Goal: Task Accomplishment & Management: Complete application form

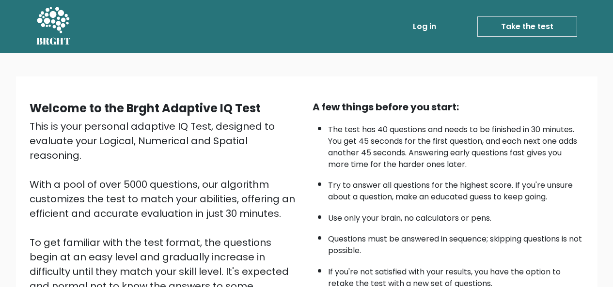
scroll to position [156, 0]
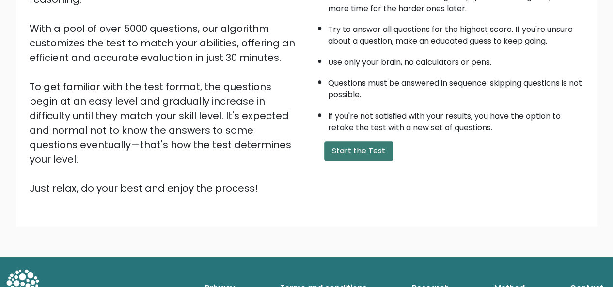
click at [367, 149] on button "Start the Test" at bounding box center [358, 150] width 69 height 19
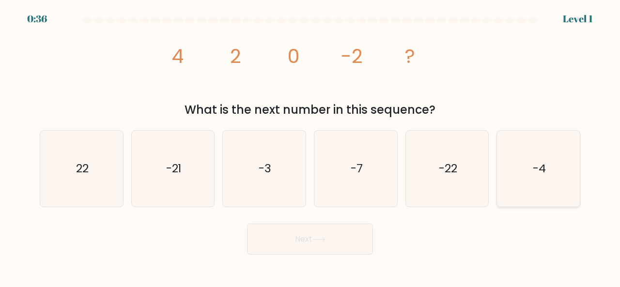
click at [512, 161] on icon "-4" at bounding box center [538, 169] width 76 height 76
click at [311, 146] on input "f. -4" at bounding box center [310, 145] width 0 height 2
radio input "true"
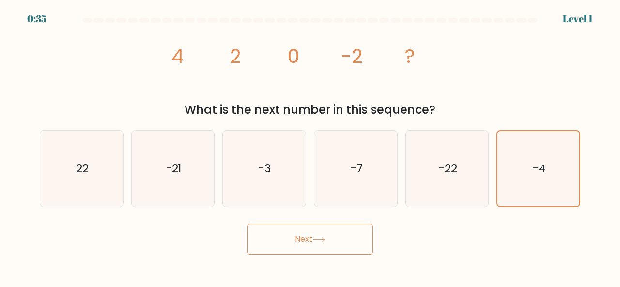
click at [340, 232] on button "Next" at bounding box center [310, 239] width 126 height 31
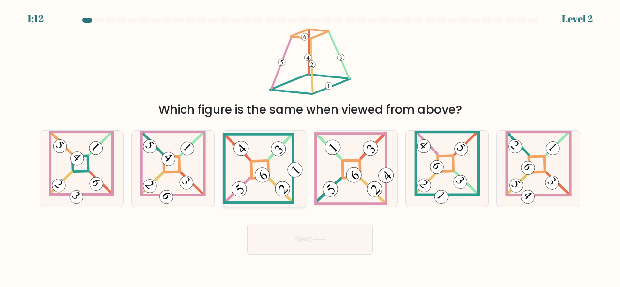
click at [273, 189] on icon at bounding box center [264, 168] width 83 height 71
click at [310, 146] on input "c." at bounding box center [310, 145] width 0 height 2
radio input "true"
click at [296, 255] on body "1:12 Level 2" at bounding box center [310, 143] width 620 height 287
click at [299, 241] on button "Next" at bounding box center [310, 239] width 126 height 31
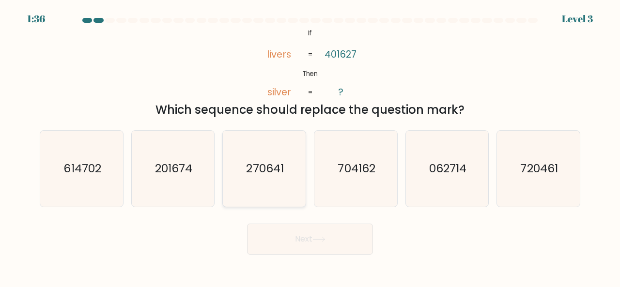
click at [271, 179] on icon "270641" at bounding box center [264, 169] width 76 height 76
click at [310, 146] on input "c. 270641" at bounding box center [310, 145] width 0 height 2
radio input "true"
click at [306, 260] on body "1:35 Level 3 If" at bounding box center [310, 143] width 620 height 287
click at [303, 236] on button "Next" at bounding box center [310, 239] width 126 height 31
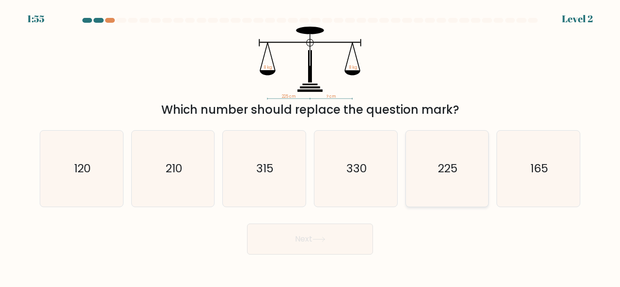
click at [431, 182] on icon "225" at bounding box center [447, 169] width 76 height 76
click at [311, 146] on input "e. 225" at bounding box center [310, 145] width 0 height 2
radio input "true"
click at [313, 250] on button "Next" at bounding box center [310, 239] width 126 height 31
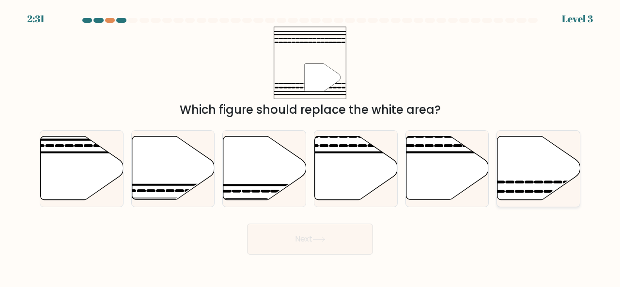
click at [527, 182] on icon at bounding box center [529, 182] width 6 height 0
click at [311, 146] on input "f." at bounding box center [310, 145] width 0 height 2
radio input "true"
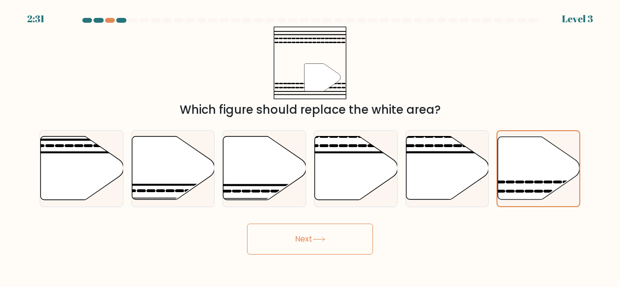
click at [302, 235] on button "Next" at bounding box center [310, 239] width 126 height 31
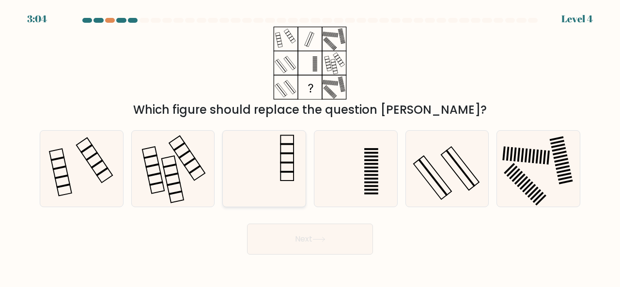
click at [299, 168] on icon at bounding box center [264, 169] width 76 height 76
click at [310, 146] on input "c." at bounding box center [310, 145] width 0 height 2
radio input "true"
click at [317, 239] on icon at bounding box center [319, 239] width 12 height 4
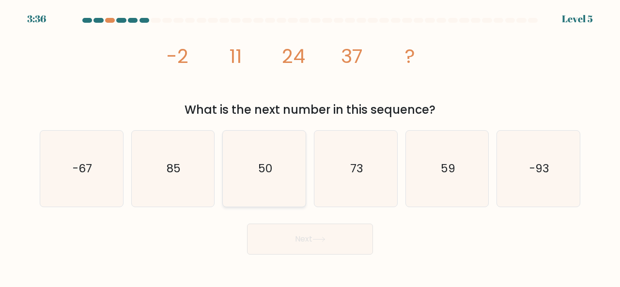
click at [283, 186] on icon "50" at bounding box center [264, 169] width 76 height 76
click at [310, 146] on input "c. 50" at bounding box center [310, 145] width 0 height 2
radio input "true"
click at [305, 235] on button "Next" at bounding box center [310, 239] width 126 height 31
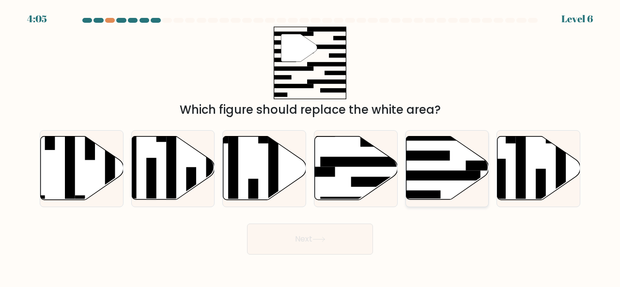
click at [418, 185] on icon at bounding box center [447, 168] width 83 height 63
click at [311, 146] on input "e." at bounding box center [310, 145] width 0 height 2
radio input "true"
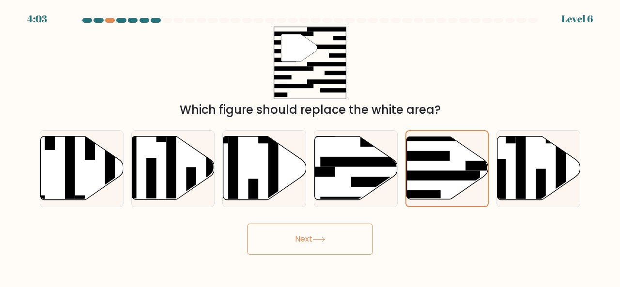
click at [332, 234] on button "Next" at bounding box center [310, 239] width 126 height 31
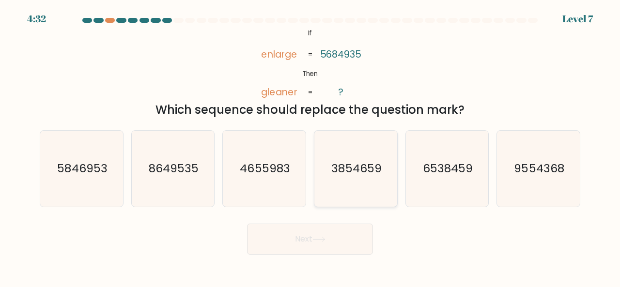
click at [367, 169] on text "3854659" at bounding box center [356, 168] width 50 height 16
click at [311, 146] on input "d. 3854659" at bounding box center [310, 145] width 0 height 2
radio input "true"
click at [342, 238] on button "Next" at bounding box center [310, 239] width 126 height 31
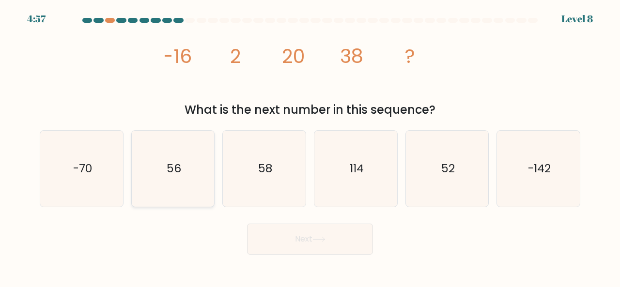
click at [187, 153] on icon "56" at bounding box center [173, 169] width 76 height 76
click at [310, 146] on input "b. 56" at bounding box center [310, 145] width 0 height 2
radio input "true"
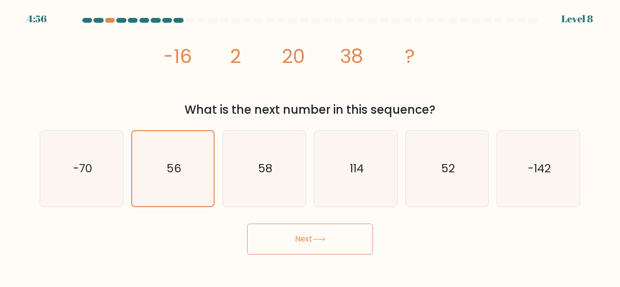
click at [320, 245] on button "Next" at bounding box center [310, 239] width 126 height 31
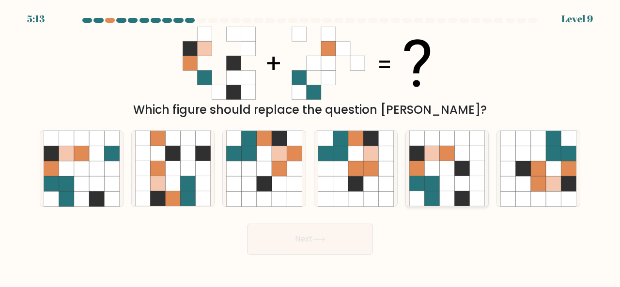
click at [422, 157] on icon at bounding box center [416, 153] width 15 height 15
click at [311, 146] on input "e." at bounding box center [310, 145] width 0 height 2
radio input "true"
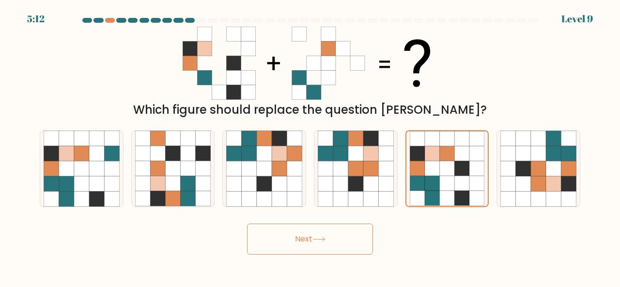
click at [336, 233] on button "Next" at bounding box center [310, 239] width 126 height 31
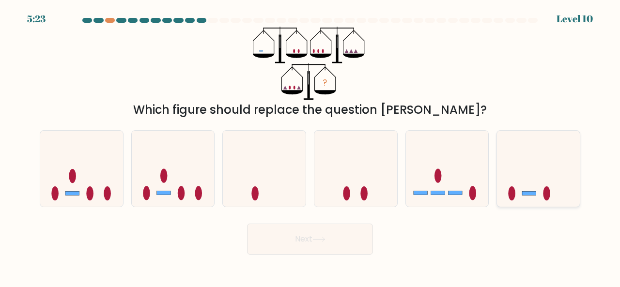
click at [515, 169] on icon at bounding box center [538, 168] width 83 height 68
click at [311, 146] on input "f." at bounding box center [310, 145] width 0 height 2
radio input "true"
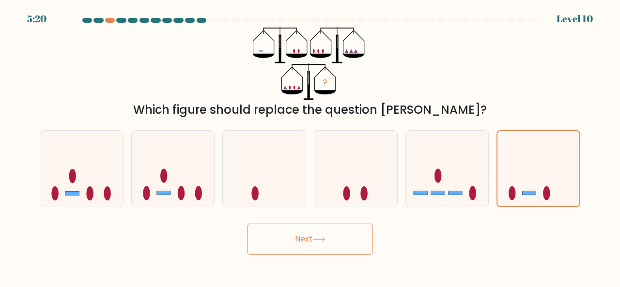
click at [329, 234] on button "Next" at bounding box center [310, 239] width 126 height 31
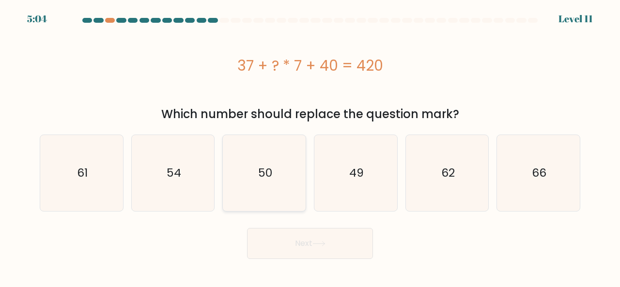
click at [278, 170] on icon "50" at bounding box center [264, 173] width 76 height 76
click at [310, 146] on input "c. 50" at bounding box center [310, 145] width 0 height 2
radio input "true"
click at [303, 246] on button "Next" at bounding box center [310, 243] width 126 height 31
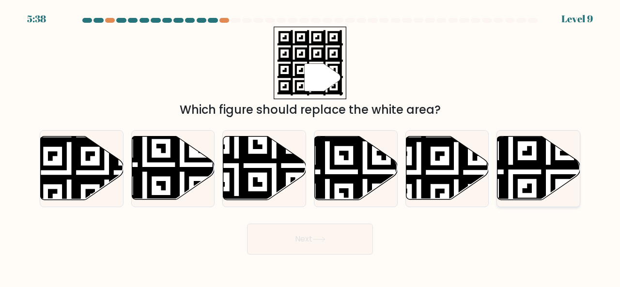
click at [527, 169] on icon at bounding box center [511, 135] width 150 height 150
click at [311, 146] on input "f." at bounding box center [310, 145] width 0 height 2
radio input "true"
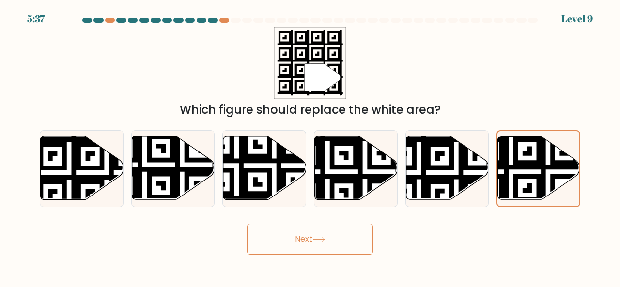
click at [355, 237] on button "Next" at bounding box center [310, 239] width 126 height 31
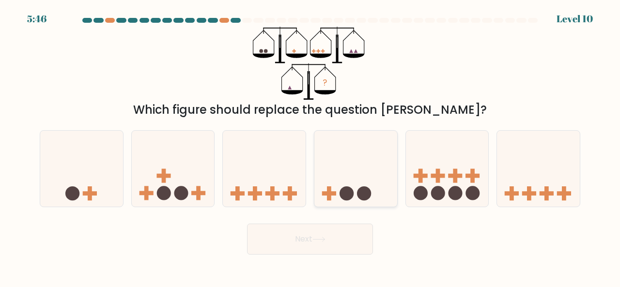
click at [340, 178] on icon at bounding box center [355, 168] width 83 height 68
click at [311, 146] on input "d." at bounding box center [310, 145] width 0 height 2
radio input "true"
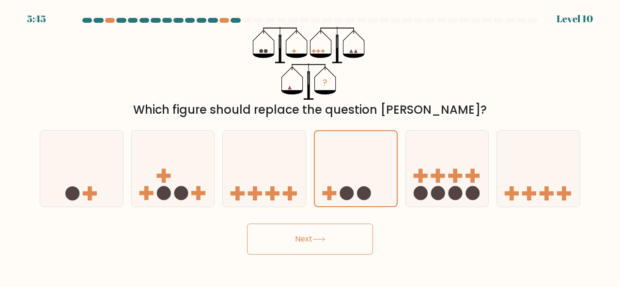
click at [314, 235] on button "Next" at bounding box center [310, 239] width 126 height 31
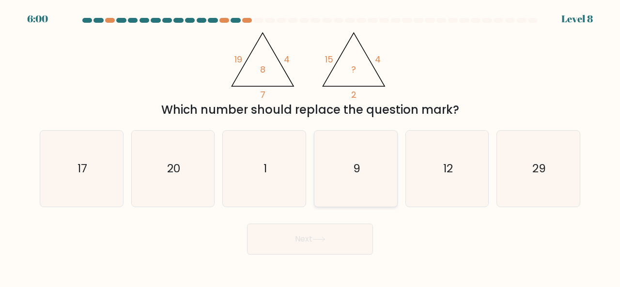
click at [357, 145] on icon "9" at bounding box center [356, 169] width 76 height 76
click at [311, 145] on input "d. 9" at bounding box center [310, 145] width 0 height 2
radio input "true"
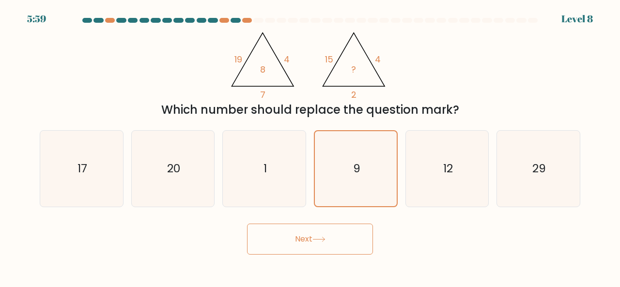
click at [319, 230] on button "Next" at bounding box center [310, 239] width 126 height 31
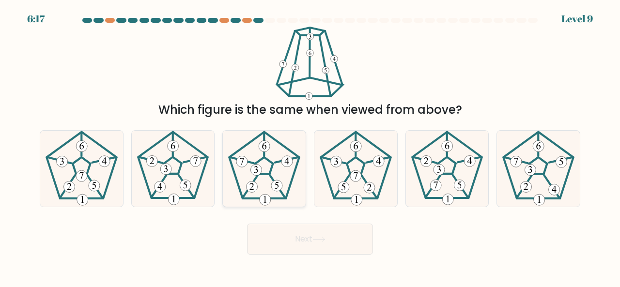
click at [280, 185] on 298 at bounding box center [276, 185] width 11 height 11
click at [310, 146] on input "c." at bounding box center [310, 145] width 0 height 2
radio input "true"
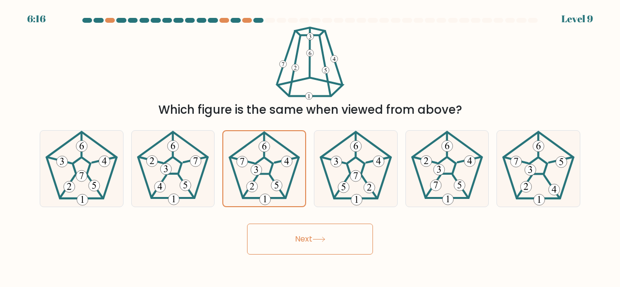
click at [301, 235] on button "Next" at bounding box center [310, 239] width 126 height 31
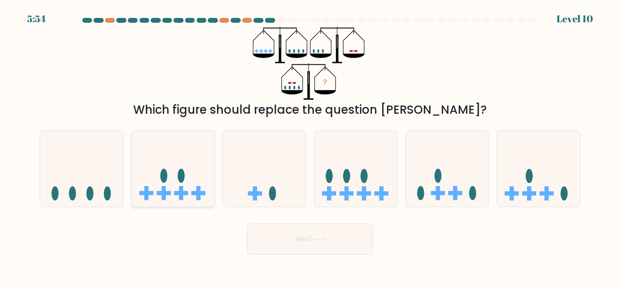
click at [166, 171] on icon at bounding box center [173, 168] width 83 height 68
click at [310, 146] on input "b." at bounding box center [310, 145] width 0 height 2
radio input "true"
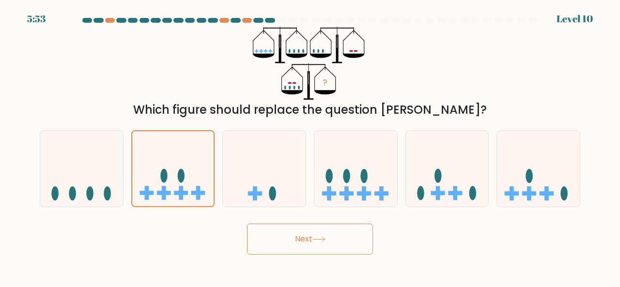
click at [329, 242] on button "Next" at bounding box center [310, 239] width 126 height 31
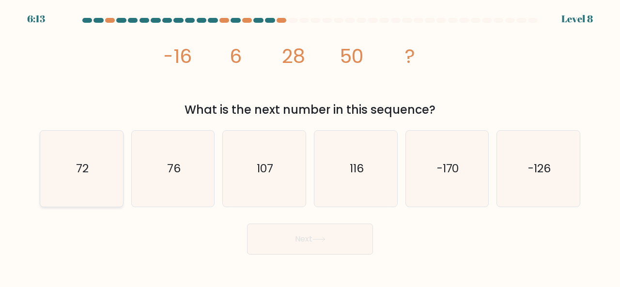
click at [75, 191] on icon "72" at bounding box center [82, 169] width 76 height 76
click at [310, 146] on input "a. 72" at bounding box center [310, 145] width 0 height 2
radio input "true"
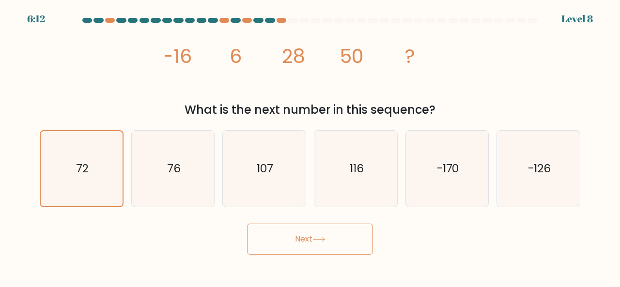
click at [345, 236] on button "Next" at bounding box center [310, 239] width 126 height 31
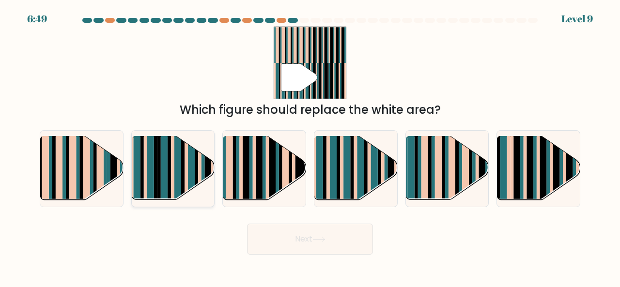
click at [185, 179] on rect at bounding box center [186, 176] width 3 height 82
click at [310, 146] on input "b." at bounding box center [310, 145] width 0 height 2
radio input "true"
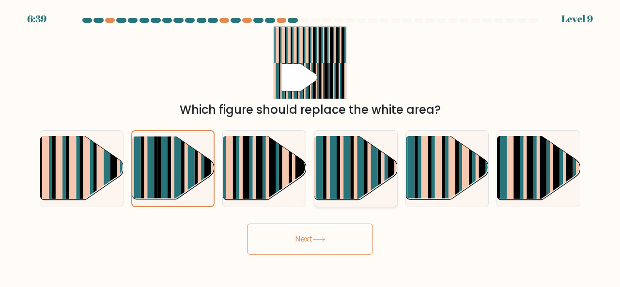
click at [336, 169] on rect at bounding box center [333, 176] width 7 height 82
click at [311, 146] on input "d." at bounding box center [310, 145] width 0 height 2
radio input "true"
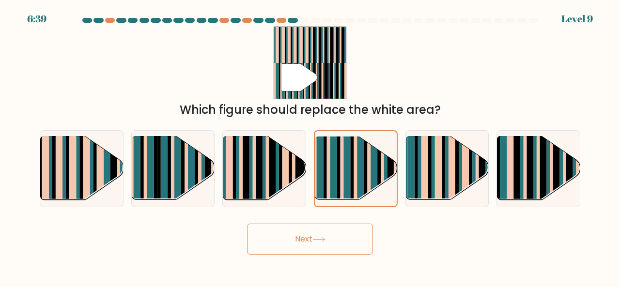
click at [332, 248] on button "Next" at bounding box center [310, 239] width 126 height 31
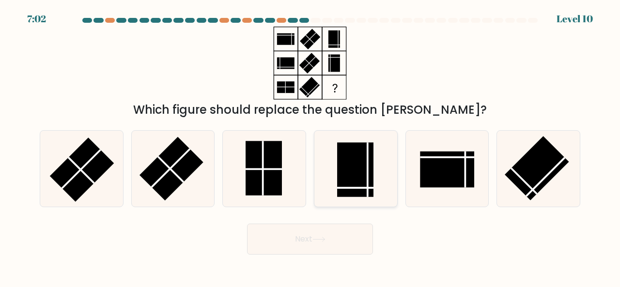
click at [364, 185] on rect at bounding box center [355, 169] width 36 height 54
click at [311, 146] on input "d." at bounding box center [310, 145] width 0 height 2
radio input "true"
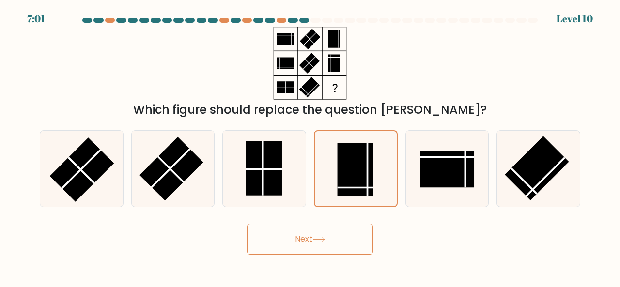
click at [350, 235] on button "Next" at bounding box center [310, 239] width 126 height 31
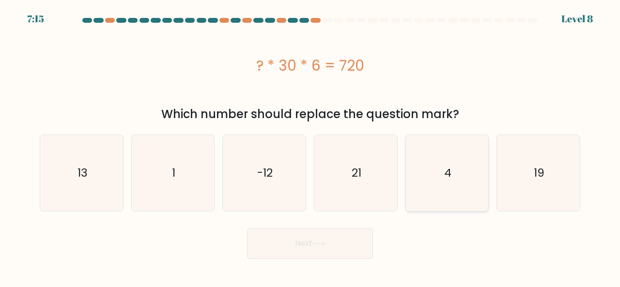
click at [440, 144] on icon "4" at bounding box center [447, 173] width 76 height 76
click at [311, 144] on input "e. 4" at bounding box center [310, 145] width 0 height 2
radio input "true"
click at [330, 239] on button "Next" at bounding box center [310, 243] width 126 height 31
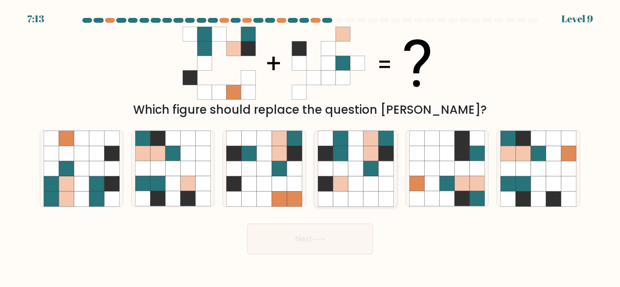
click at [364, 185] on icon at bounding box center [370, 183] width 15 height 15
click at [311, 146] on input "d." at bounding box center [310, 145] width 0 height 2
radio input "true"
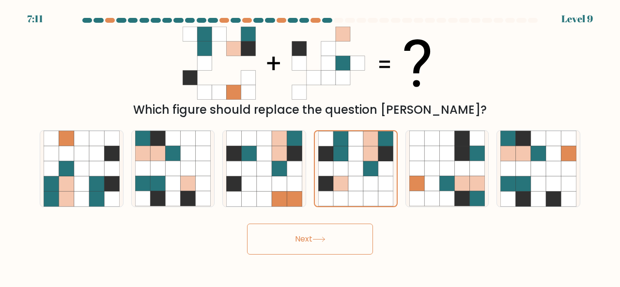
click at [342, 246] on button "Next" at bounding box center [310, 239] width 126 height 31
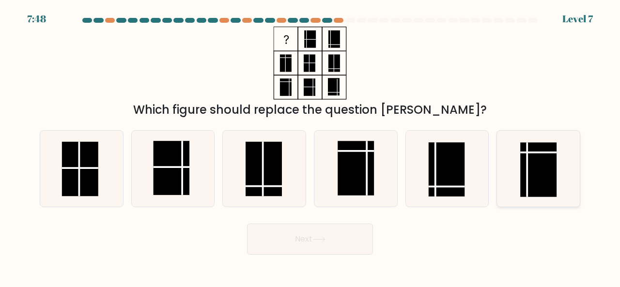
click at [502, 157] on icon at bounding box center [538, 169] width 76 height 76
click at [311, 146] on input "f." at bounding box center [310, 145] width 0 height 2
radio input "true"
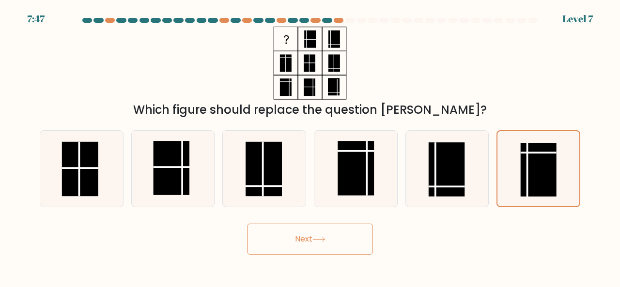
click at [316, 246] on button "Next" at bounding box center [310, 239] width 126 height 31
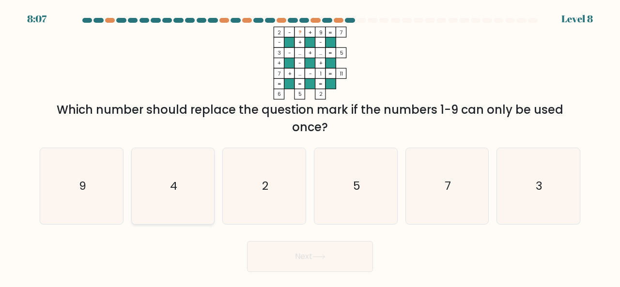
click at [193, 191] on icon "4" at bounding box center [173, 186] width 76 height 76
click at [310, 146] on input "b. 4" at bounding box center [310, 145] width 0 height 2
radio input "true"
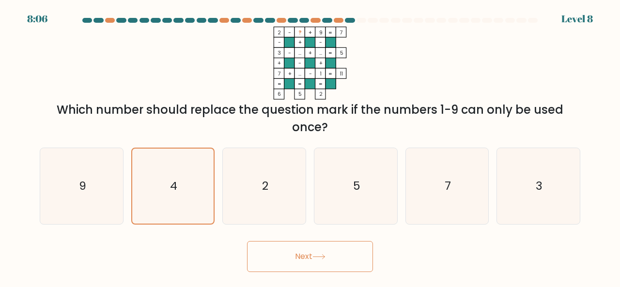
click at [324, 255] on icon at bounding box center [318, 256] width 13 height 5
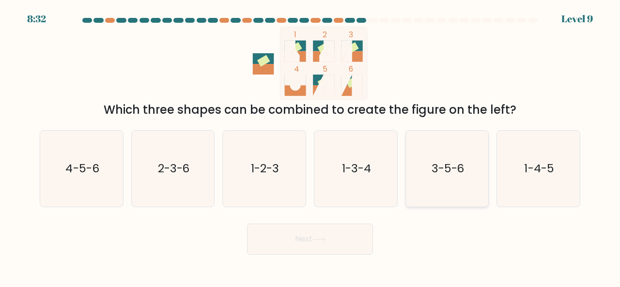
click at [476, 183] on icon "3-5-6" at bounding box center [447, 169] width 76 height 76
click at [311, 146] on input "e. 3-5-6" at bounding box center [310, 145] width 0 height 2
radio input "true"
click at [337, 245] on button "Next" at bounding box center [310, 239] width 126 height 31
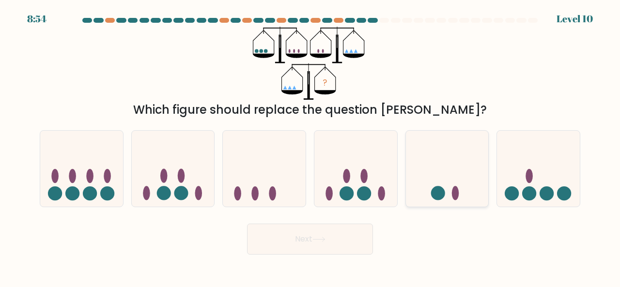
click at [437, 165] on icon at bounding box center [447, 168] width 83 height 68
click at [311, 146] on input "e." at bounding box center [310, 145] width 0 height 2
radio input "true"
click at [321, 243] on button "Next" at bounding box center [310, 239] width 126 height 31
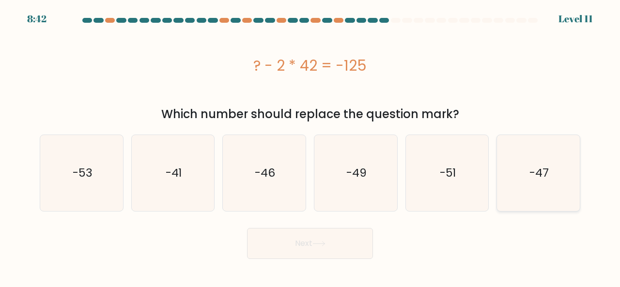
click at [524, 187] on icon "-47" at bounding box center [538, 173] width 76 height 76
click at [311, 146] on input "f. -47" at bounding box center [310, 145] width 0 height 2
radio input "true"
click at [299, 233] on button "Next" at bounding box center [310, 243] width 126 height 31
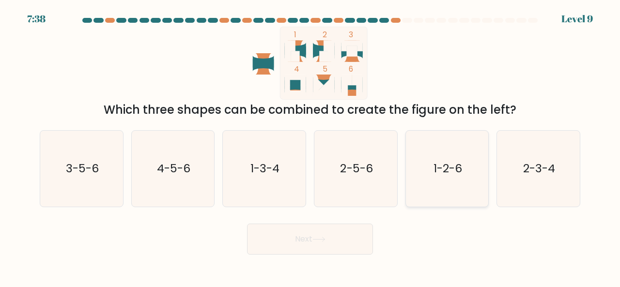
click at [432, 192] on icon "1-2-6" at bounding box center [447, 169] width 76 height 76
click at [311, 146] on input "e. 1-2-6" at bounding box center [310, 145] width 0 height 2
radio input "true"
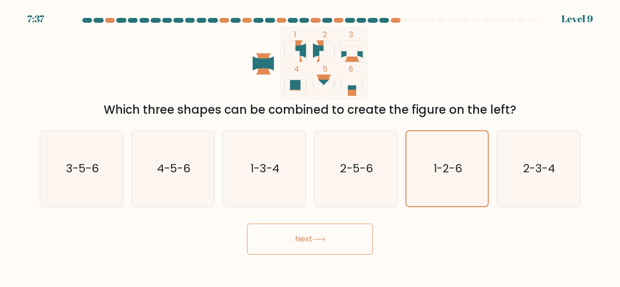
click at [299, 242] on button "Next" at bounding box center [310, 239] width 126 height 31
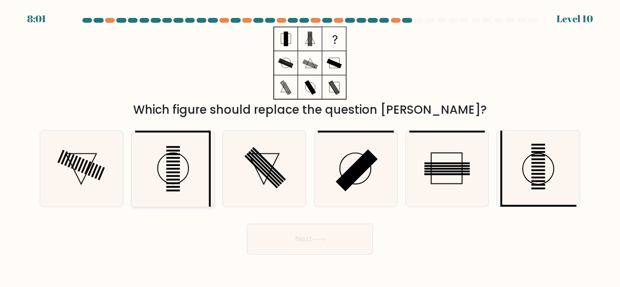
click at [156, 173] on icon at bounding box center [173, 169] width 76 height 76
click at [310, 146] on input "b." at bounding box center [310, 145] width 0 height 2
radio input "true"
click at [326, 232] on button "Next" at bounding box center [310, 239] width 126 height 31
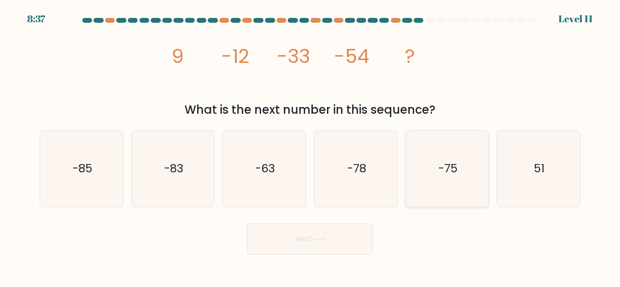
click at [422, 185] on icon "-75" at bounding box center [447, 169] width 76 height 76
click at [311, 146] on input "e. -75" at bounding box center [310, 145] width 0 height 2
radio input "true"
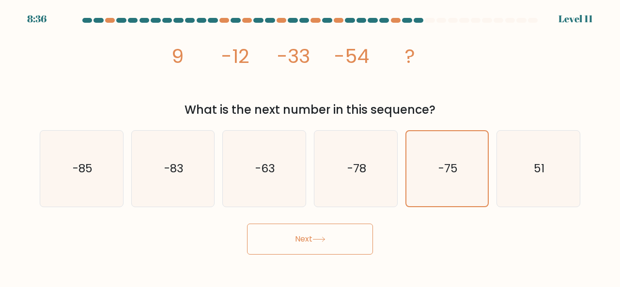
click at [333, 236] on button "Next" at bounding box center [310, 239] width 126 height 31
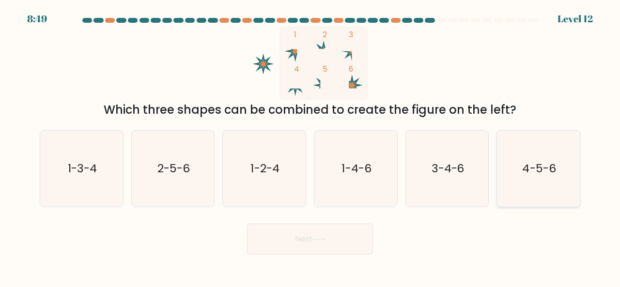
click at [541, 175] on text "4-5-6" at bounding box center [539, 168] width 33 height 16
click at [311, 146] on input "f. 4-5-6" at bounding box center [310, 145] width 0 height 2
radio input "true"
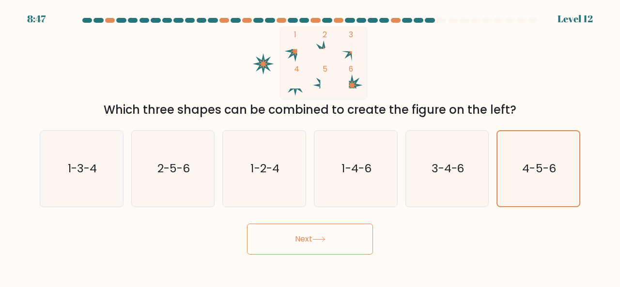
click at [293, 234] on button "Next" at bounding box center [310, 239] width 126 height 31
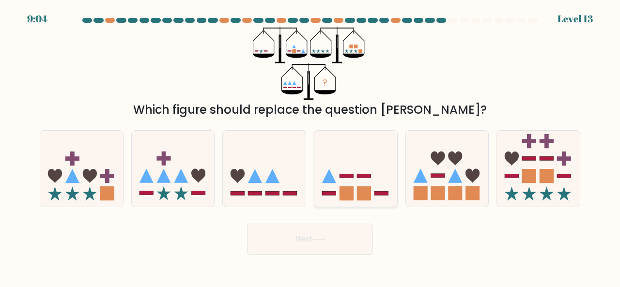
click at [367, 141] on icon at bounding box center [355, 168] width 83 height 68
click at [311, 144] on input "d." at bounding box center [310, 145] width 0 height 2
radio input "true"
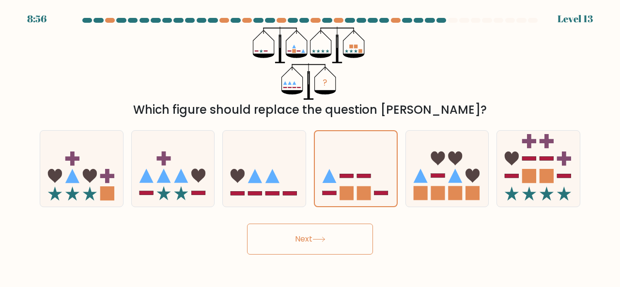
click at [343, 235] on button "Next" at bounding box center [310, 239] width 126 height 31
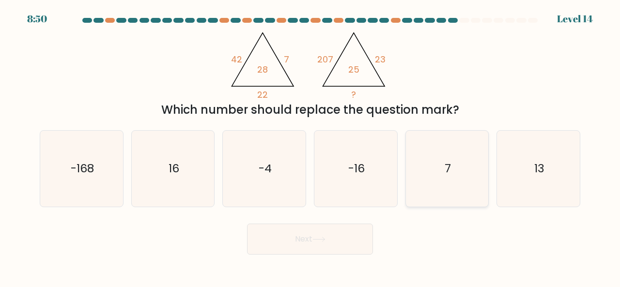
click at [431, 188] on icon "7" at bounding box center [447, 169] width 76 height 76
click at [311, 146] on input "e. 7" at bounding box center [310, 145] width 0 height 2
radio input "true"
click at [329, 240] on button "Next" at bounding box center [310, 239] width 126 height 31
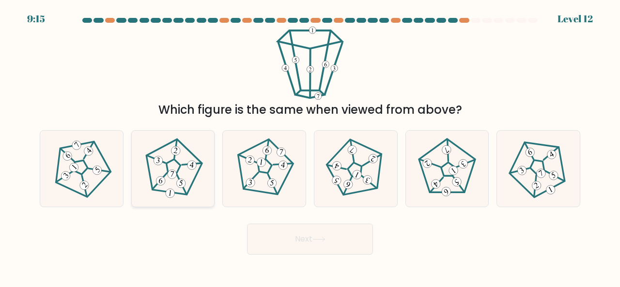
click at [173, 193] on 431 at bounding box center [170, 193] width 10 height 10
click at [310, 146] on input "b." at bounding box center [310, 145] width 0 height 2
radio input "true"
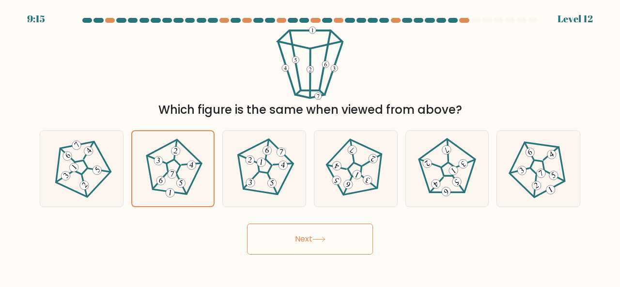
click at [352, 241] on button "Next" at bounding box center [310, 239] width 126 height 31
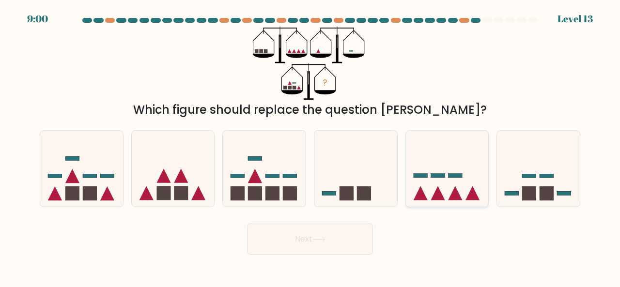
click at [468, 188] on icon at bounding box center [447, 168] width 83 height 68
click at [311, 146] on input "e." at bounding box center [310, 145] width 0 height 2
radio input "true"
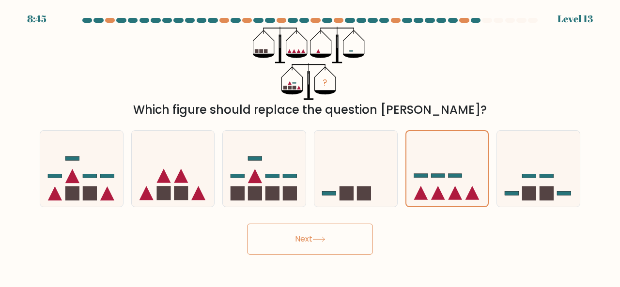
click at [499, 42] on div "? Which figure should replace the question mark?" at bounding box center [310, 73] width 552 height 92
click at [339, 238] on button "Next" at bounding box center [310, 239] width 126 height 31
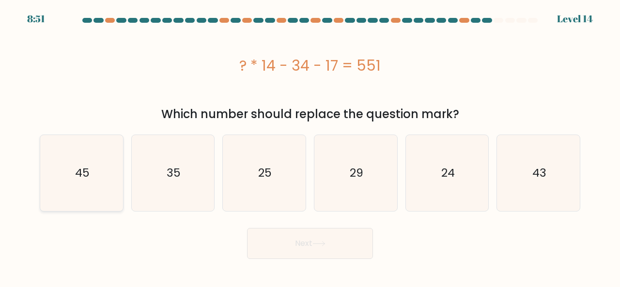
click at [88, 176] on text "45" at bounding box center [82, 173] width 15 height 16
click at [310, 146] on input "a. 45" at bounding box center [310, 145] width 0 height 2
radio input "true"
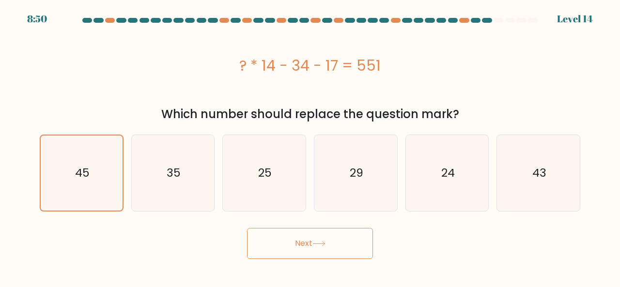
click at [325, 245] on icon at bounding box center [319, 244] width 12 height 4
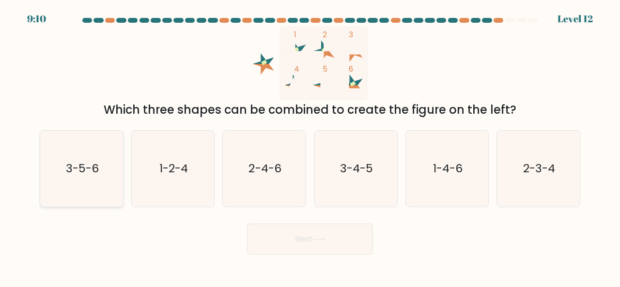
click at [92, 167] on text "3-5-6" at bounding box center [82, 168] width 33 height 16
click at [310, 146] on input "a. 3-5-6" at bounding box center [310, 145] width 0 height 2
radio input "true"
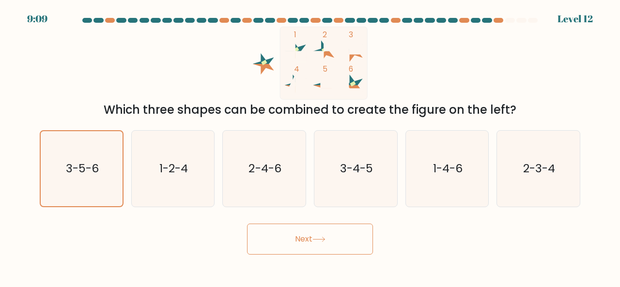
click at [290, 239] on button "Next" at bounding box center [310, 239] width 126 height 31
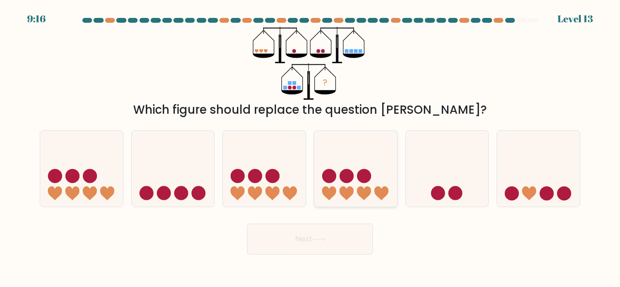
click at [336, 172] on icon at bounding box center [355, 168] width 83 height 68
click at [311, 146] on input "d." at bounding box center [310, 145] width 0 height 2
radio input "true"
click at [337, 249] on button "Next" at bounding box center [310, 239] width 126 height 31
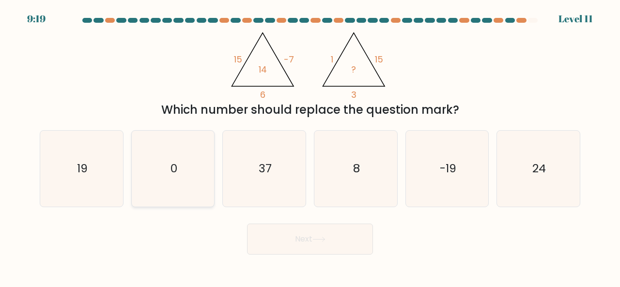
click at [185, 154] on icon "0" at bounding box center [173, 169] width 76 height 76
click at [310, 146] on input "b. 0" at bounding box center [310, 145] width 0 height 2
radio input "true"
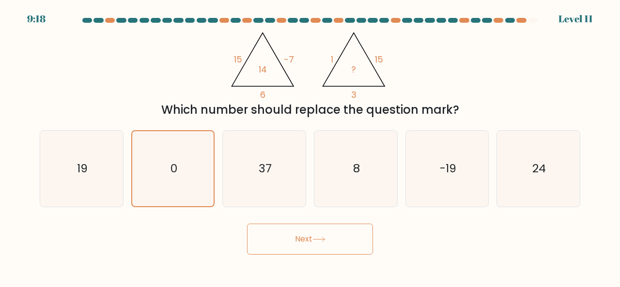
click at [324, 239] on icon at bounding box center [318, 239] width 13 height 5
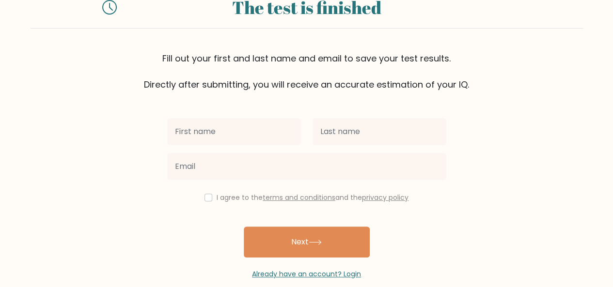
scroll to position [52, 0]
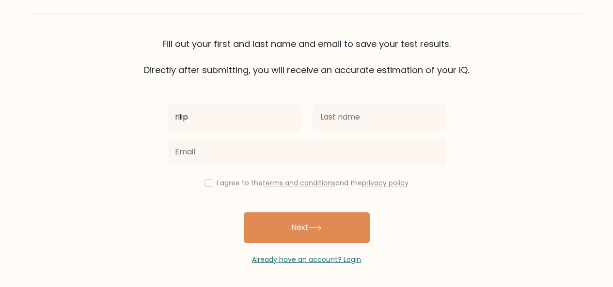
type input "riiip"
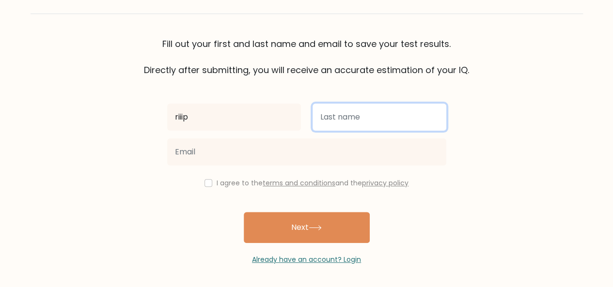
click at [363, 115] on input "text" at bounding box center [379, 117] width 134 height 27
type input "asdsad"
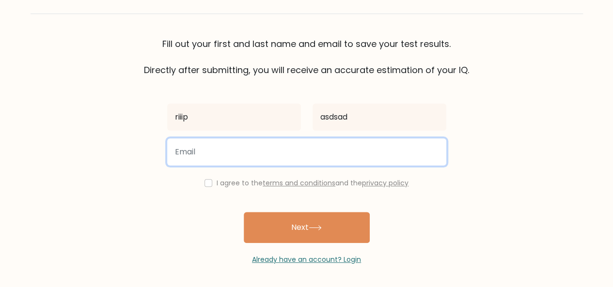
click at [325, 145] on input "email" at bounding box center [306, 152] width 279 height 27
type input "asdasd.gmail.com"
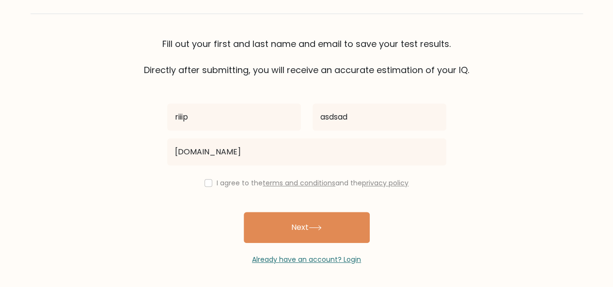
click at [235, 182] on label "I agree to the terms and conditions and the privacy policy" at bounding box center [313, 183] width 192 height 10
click at [205, 180] on input "checkbox" at bounding box center [208, 183] width 8 height 8
checkbox input "true"
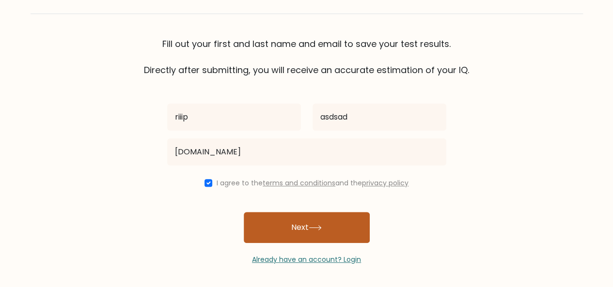
click at [311, 230] on icon at bounding box center [315, 227] width 13 height 5
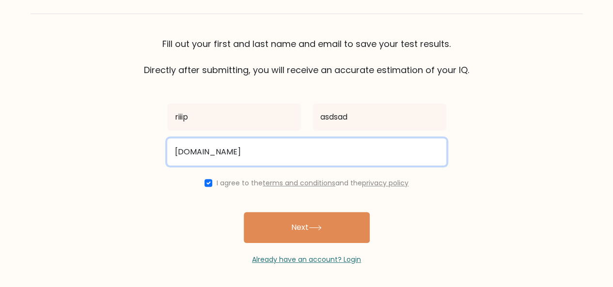
click at [291, 155] on input "asdasd.gmail.com" at bounding box center [306, 152] width 279 height 27
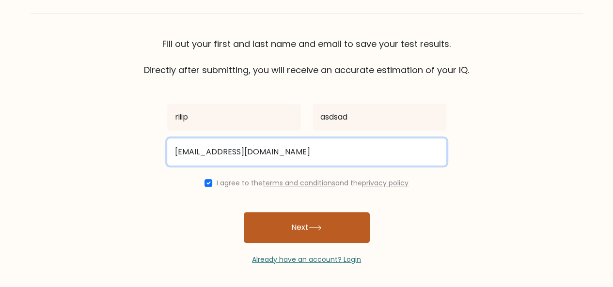
type input "kolkasdk.asodjasopjd@gmail.com"
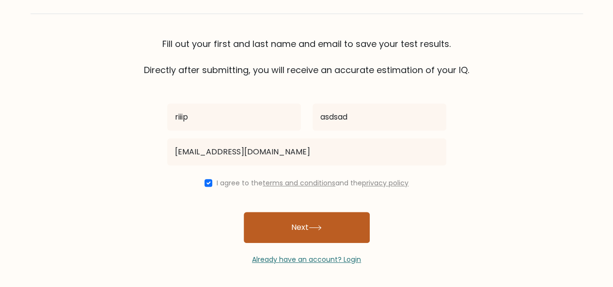
click at [312, 240] on button "Next" at bounding box center [307, 227] width 126 height 31
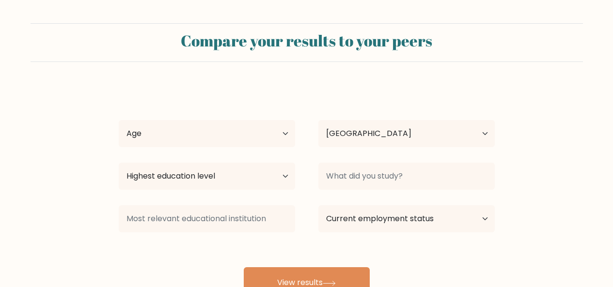
select select "FI"
click at [279, 139] on select "Age Under 18 years old 18-24 years old 25-34 years old 35-44 years old 45-54 ye…" at bounding box center [207, 133] width 176 height 27
select select "25_34"
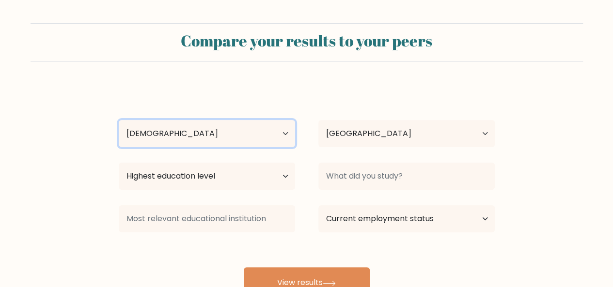
click at [119, 120] on select "Age Under 18 years old 18-24 years old 25-34 years old 35-44 years old 45-54 ye…" at bounding box center [207, 133] width 176 height 27
click at [256, 162] on div "Highest education level No schooling Primary Lower Secondary Upper Secondary Oc…" at bounding box center [207, 176] width 200 height 35
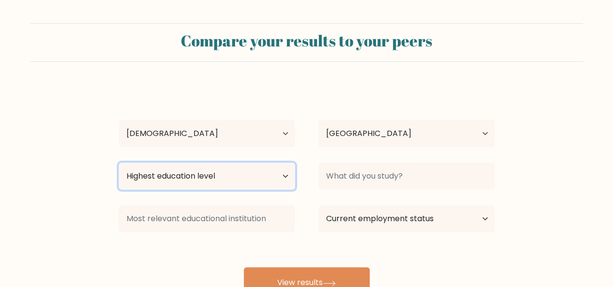
click at [256, 173] on select "Highest education level No schooling Primary Lower Secondary Upper Secondary Oc…" at bounding box center [207, 176] width 176 height 27
select select "bachelors_degree"
click at [119, 163] on select "Highest education level No schooling Primary Lower Secondary Upper Secondary Oc…" at bounding box center [207, 176] width 176 height 27
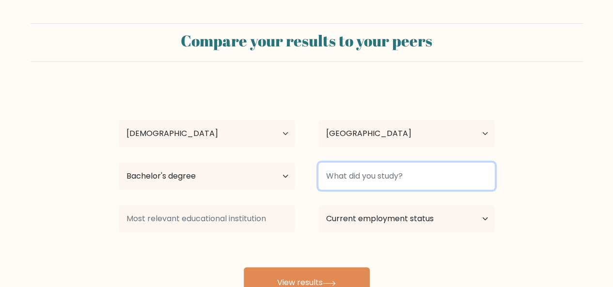
click at [345, 165] on input at bounding box center [406, 176] width 176 height 27
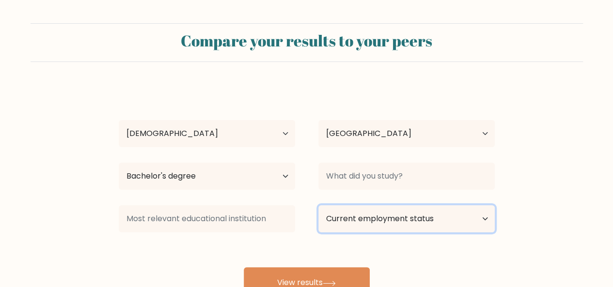
click at [356, 216] on select "Current employment status Employed Student Retired Other / prefer not to answer" at bounding box center [406, 218] width 176 height 27
select select "student"
click at [318, 205] on select "Current employment status Employed Student Retired Other / prefer not to answer" at bounding box center [406, 218] width 176 height 27
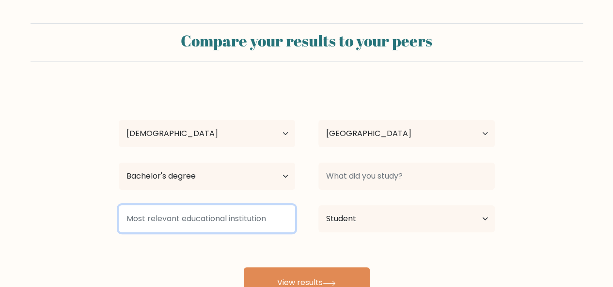
click at [265, 212] on input at bounding box center [207, 218] width 176 height 27
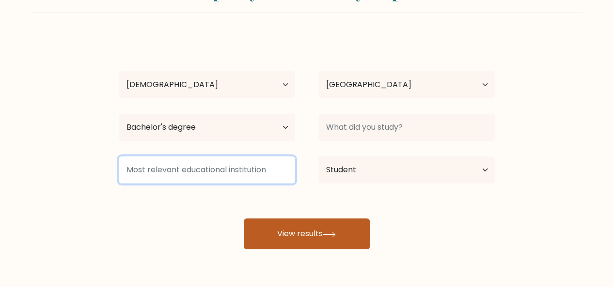
scroll to position [64, 0]
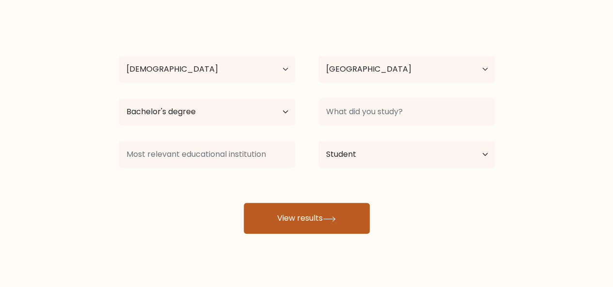
click at [328, 204] on button "View results" at bounding box center [307, 218] width 126 height 31
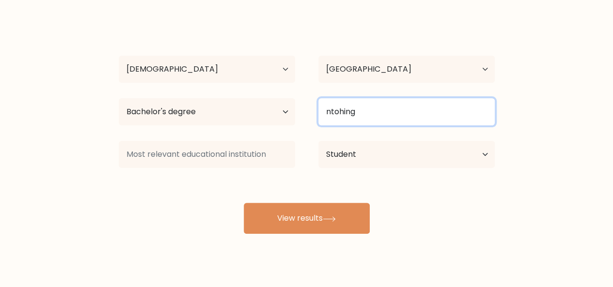
type input "ntohing"
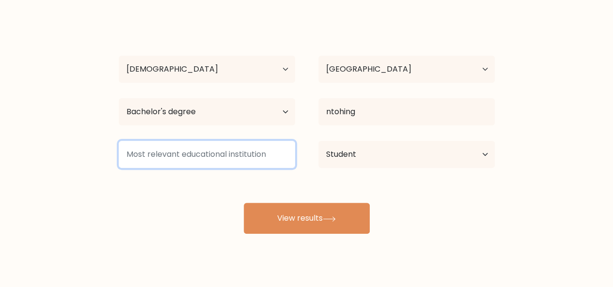
click at [243, 155] on input at bounding box center [207, 154] width 176 height 27
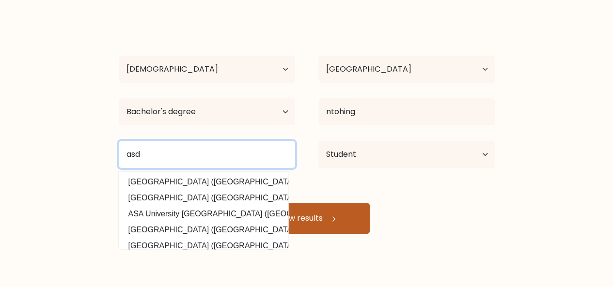
type input "asd"
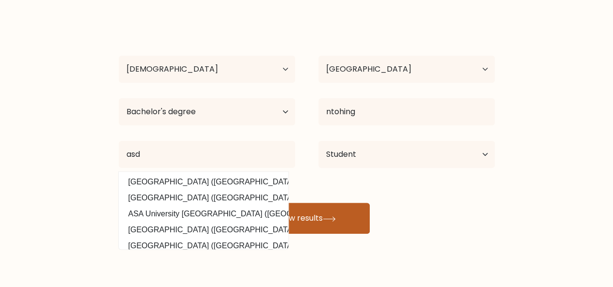
click at [289, 216] on button "View results" at bounding box center [307, 218] width 126 height 31
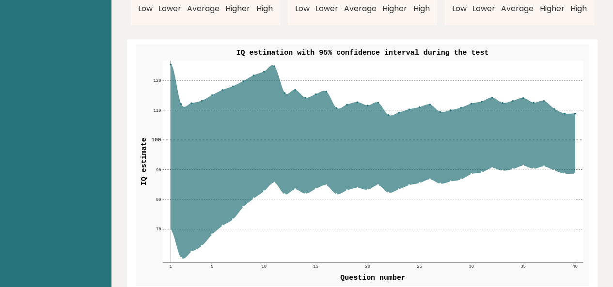
scroll to position [1163, 0]
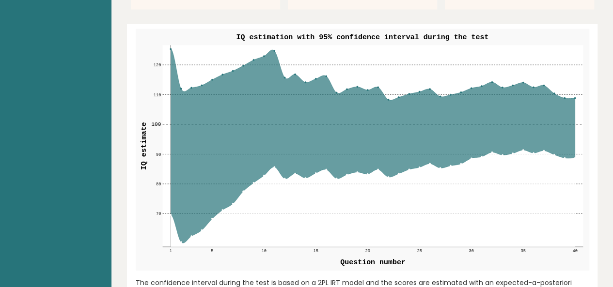
click at [244, 49] on icon at bounding box center [373, 146] width 404 height 194
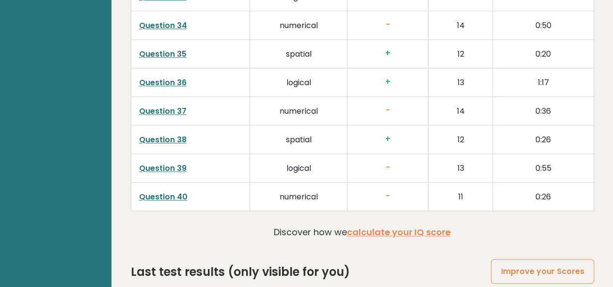
scroll to position [2517, 0]
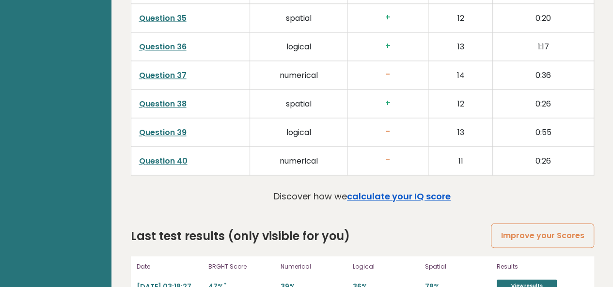
click at [372, 190] on link "calculate your IQ score" at bounding box center [399, 196] width 104 height 12
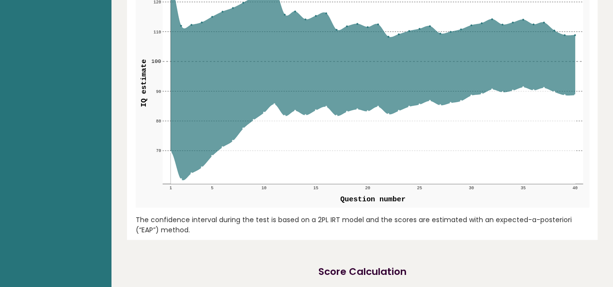
scroll to position [1419, 0]
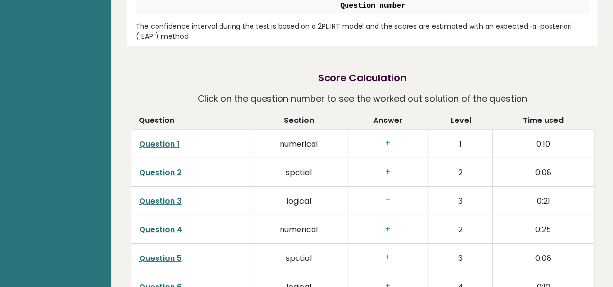
click at [375, 196] on h3 "-" at bounding box center [387, 201] width 65 height 10
click at [166, 196] on link "Question 3" at bounding box center [160, 201] width 43 height 11
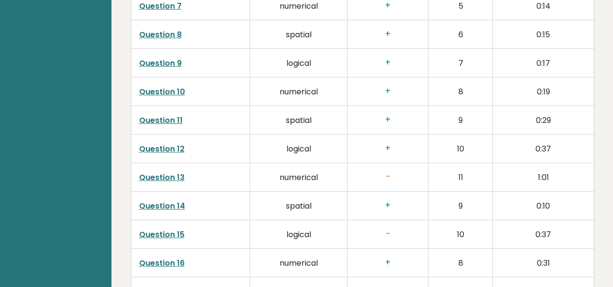
scroll to position [1742, 0]
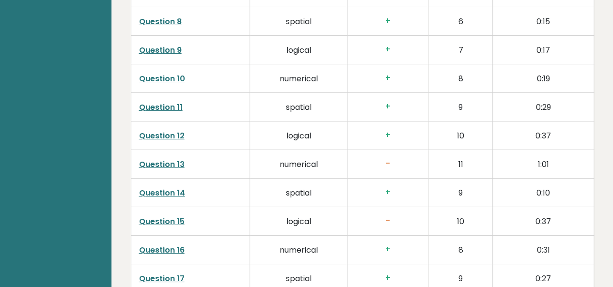
click at [166, 159] on link "Question 13" at bounding box center [162, 164] width 46 height 11
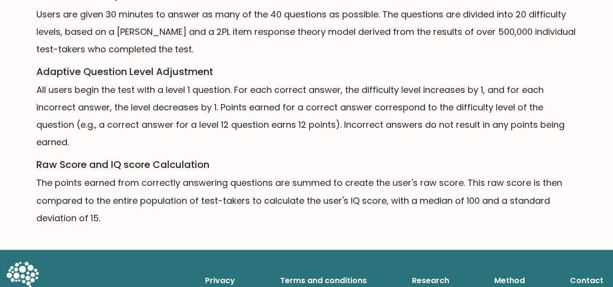
scroll to position [747, 0]
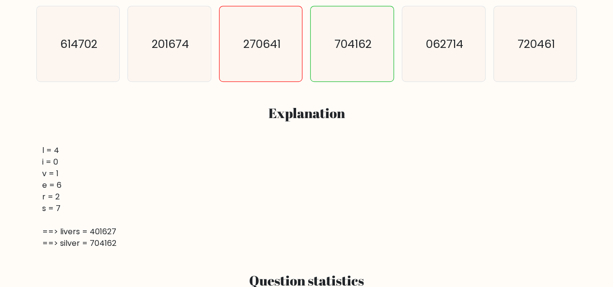
scroll to position [323, 0]
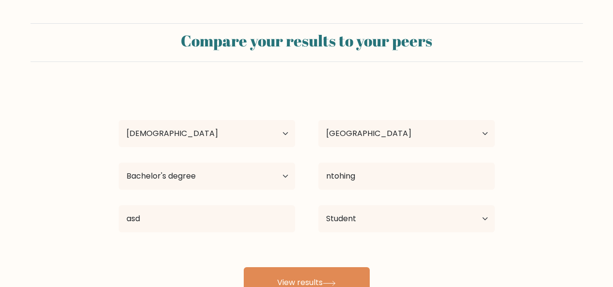
select select "25_34"
select select "FI"
select select "bachelors_degree"
select select "student"
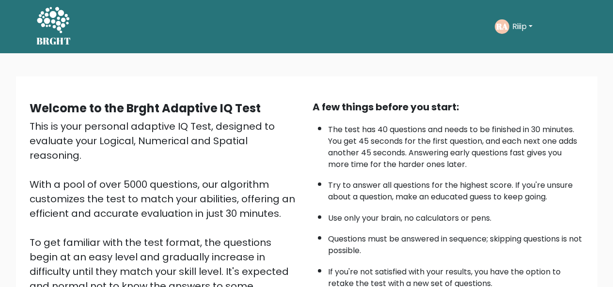
scroll to position [156, 0]
